Goal: Task Accomplishment & Management: Manage account settings

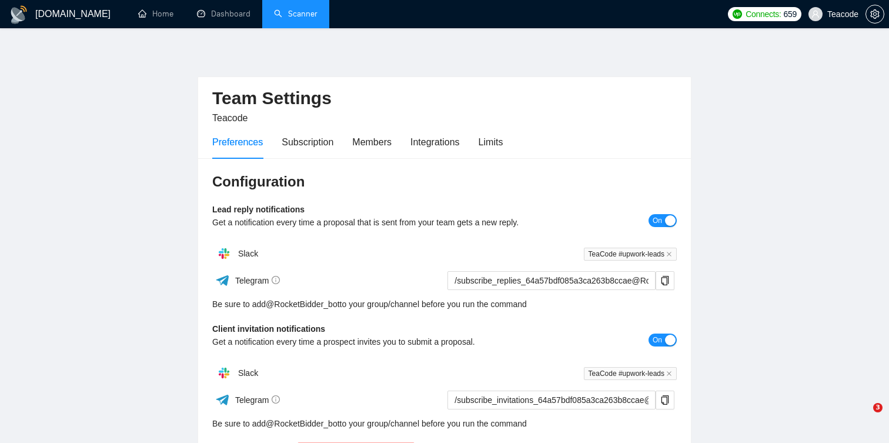
click at [304, 9] on link "Scanner" at bounding box center [295, 14] width 43 height 10
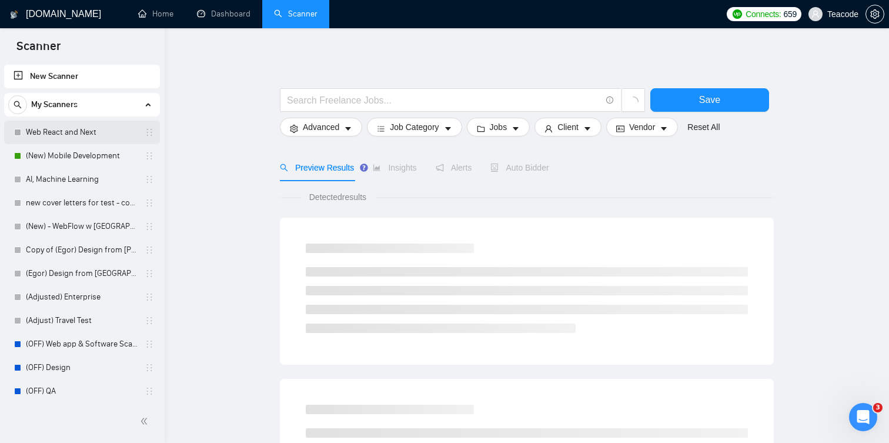
click at [35, 138] on link "Web React and Next" at bounding box center [82, 133] width 112 height 24
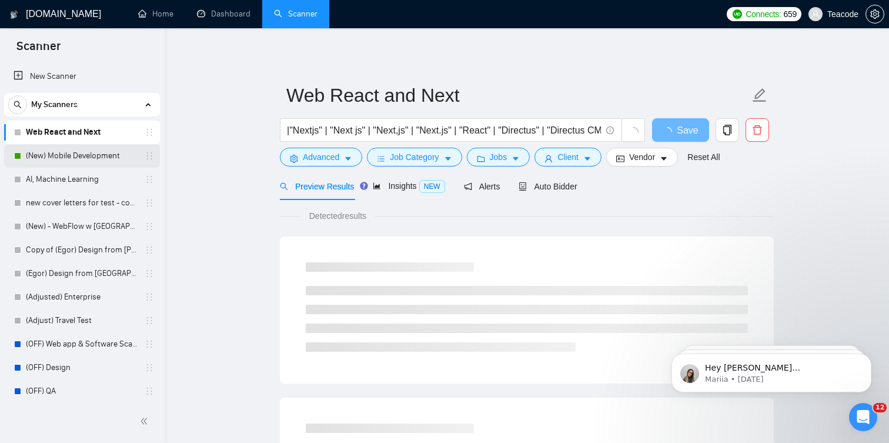
click at [43, 155] on link "(New) Mobile Development" at bounding box center [82, 156] width 112 height 24
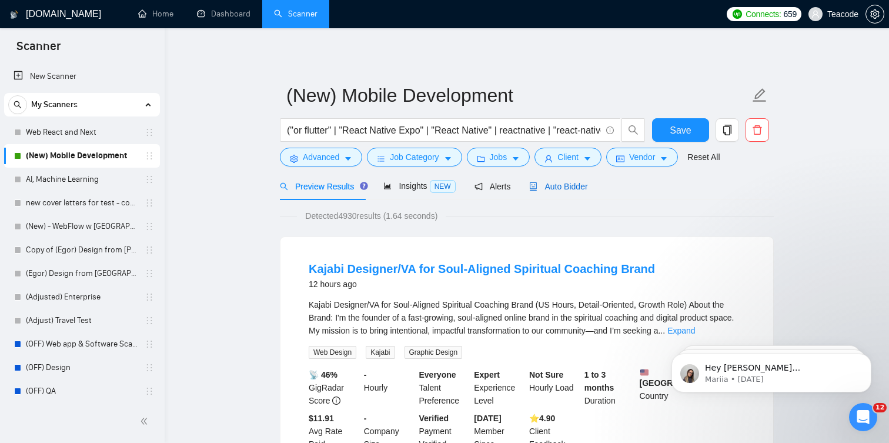
click at [564, 192] on div "Auto Bidder" at bounding box center [558, 186] width 58 height 13
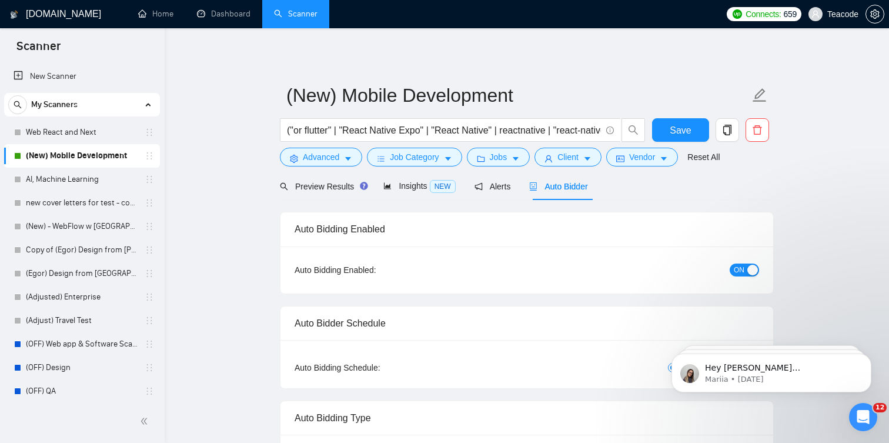
checkbox input "true"
click at [65, 130] on link "Web React and Next" at bounding box center [82, 133] width 112 height 24
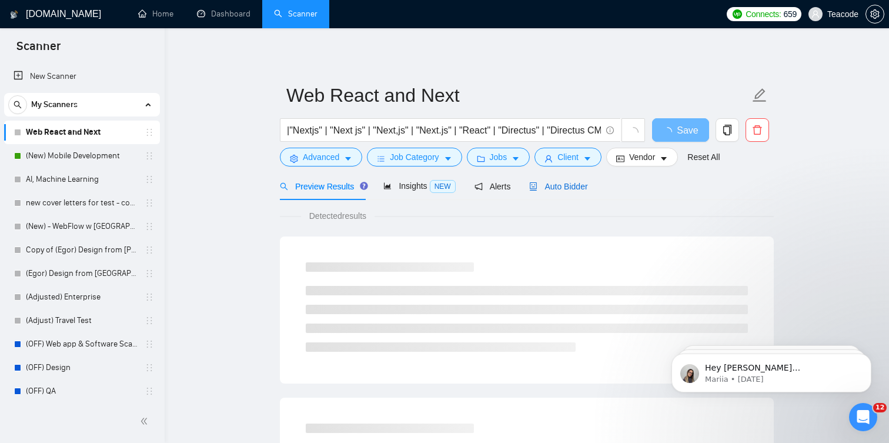
click at [560, 185] on span "Auto Bidder" at bounding box center [558, 186] width 58 height 9
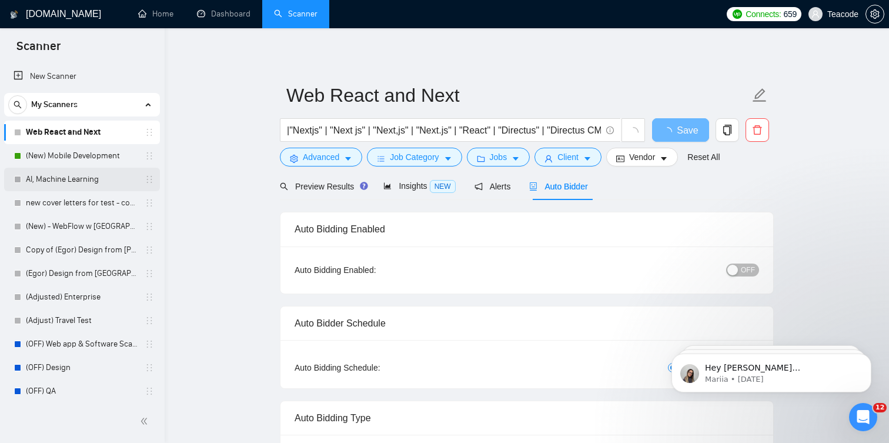
click at [100, 180] on link "AI, Machine Learning" at bounding box center [82, 180] width 112 height 24
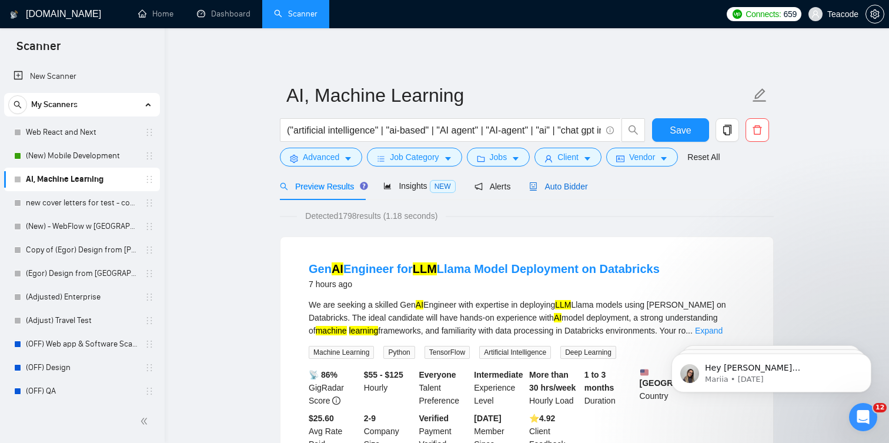
click at [564, 188] on span "Auto Bidder" at bounding box center [558, 186] width 58 height 9
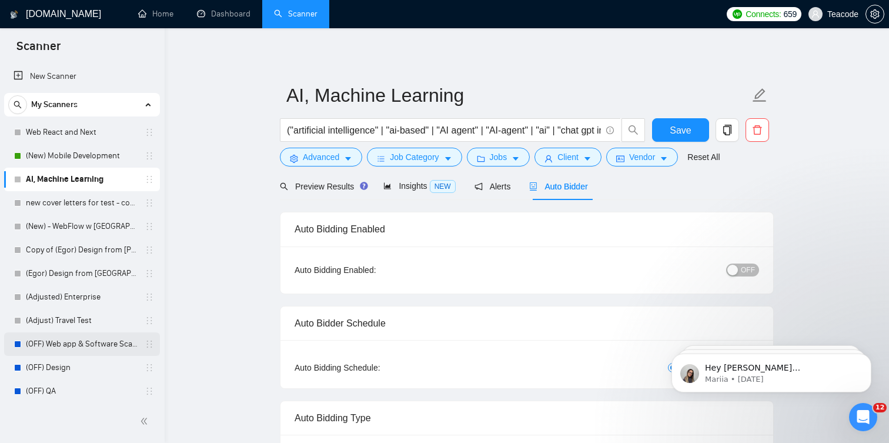
click at [48, 340] on link "(OFF) Web app & Software Scanner" at bounding box center [82, 344] width 112 height 24
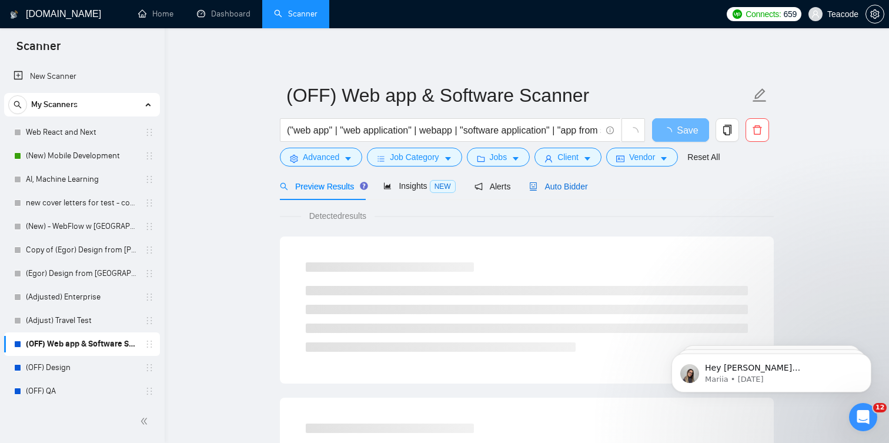
click at [561, 190] on span "Auto Bidder" at bounding box center [558, 186] width 58 height 9
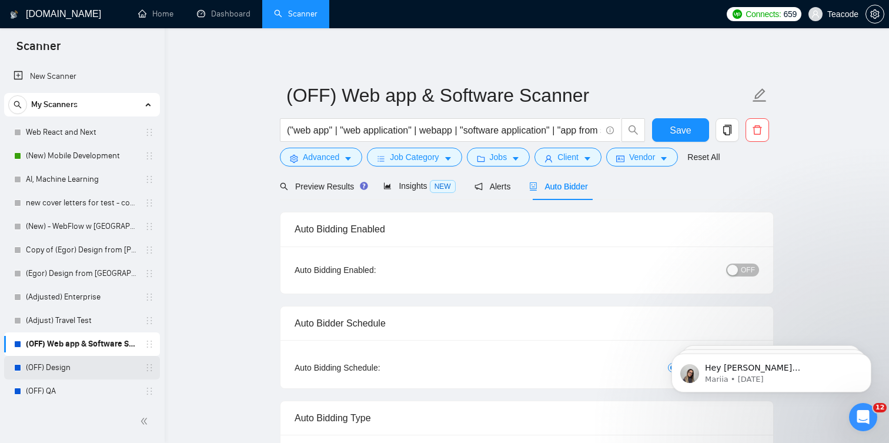
click at [114, 370] on link "(OFF) Design" at bounding box center [82, 368] width 112 height 24
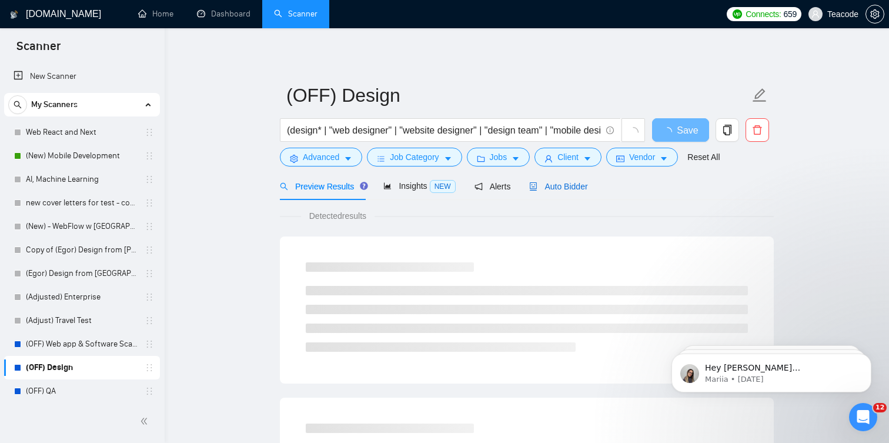
click at [581, 184] on span "Auto Bidder" at bounding box center [558, 186] width 58 height 9
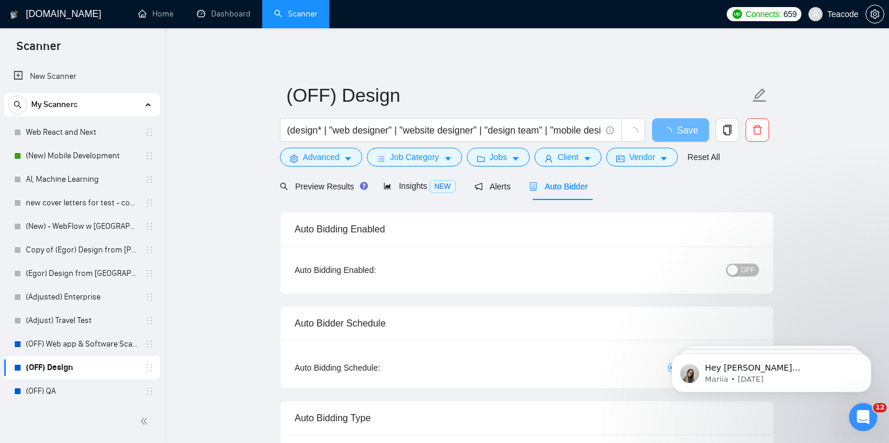
checkbox input "true"
click at [81, 386] on link "(OFF) QA" at bounding box center [82, 391] width 112 height 24
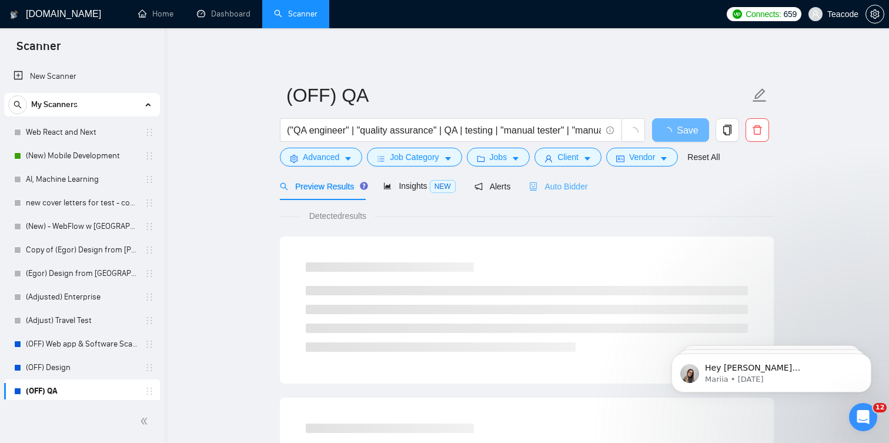
click at [579, 193] on div "Auto Bidder" at bounding box center [558, 186] width 58 height 28
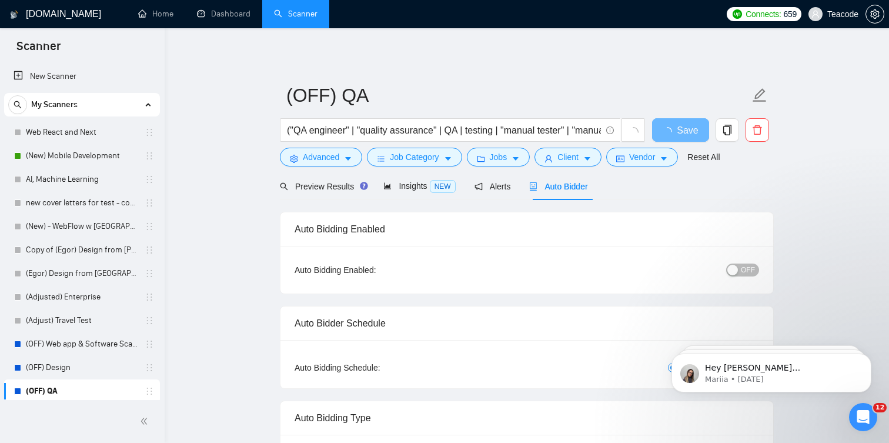
checkbox input "true"
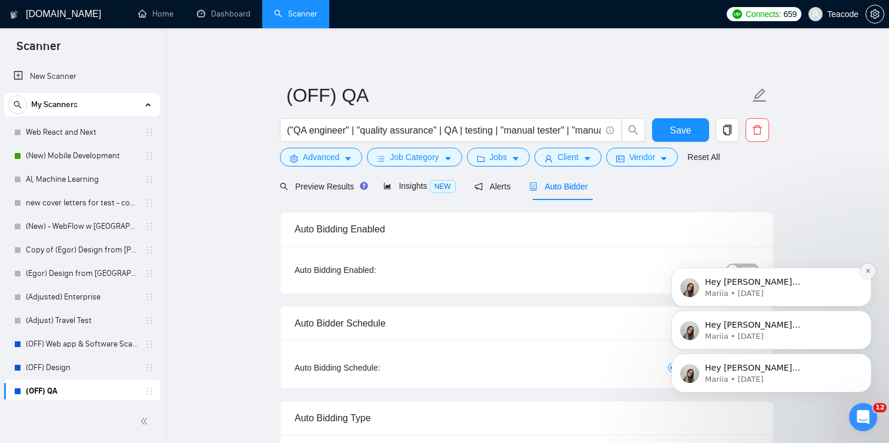
click at [868, 273] on icon "Dismiss notification" at bounding box center [868, 270] width 6 height 6
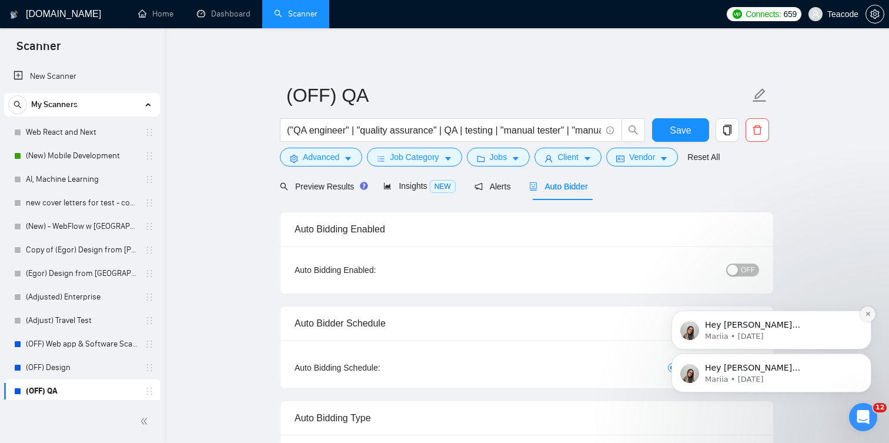
click at [866, 313] on icon "Dismiss notification" at bounding box center [868, 313] width 6 height 6
click at [868, 360] on button "Dismiss notification" at bounding box center [867, 356] width 15 height 15
